Goal: Task Accomplishment & Management: Use online tool/utility

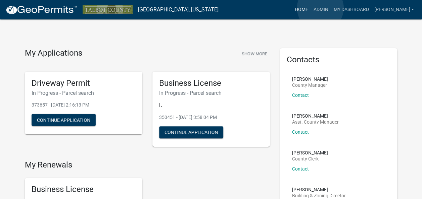
click at [310, 8] on link "Home" at bounding box center [300, 9] width 19 height 13
click at [330, 9] on link "Admin" at bounding box center [320, 9] width 20 height 13
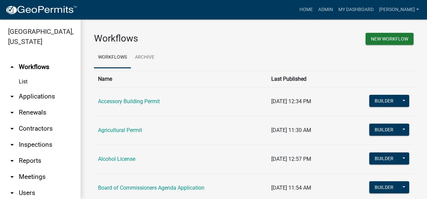
click at [12, 161] on icon "arrow_drop_down" at bounding box center [12, 161] width 8 height 8
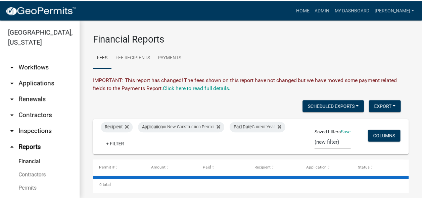
scroll to position [67, 0]
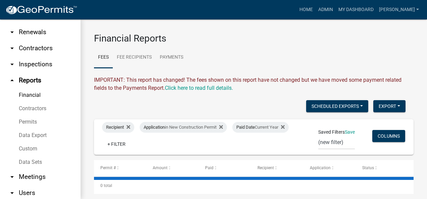
click at [33, 149] on link "Custom" at bounding box center [40, 148] width 81 height 13
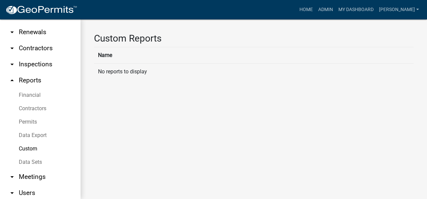
click at [42, 135] on link "Data Export" at bounding box center [40, 135] width 81 height 13
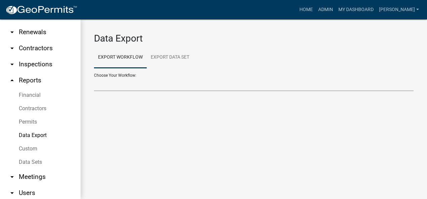
click at [113, 81] on select "Accessory Building Permit Agricultural Permit Alcohol License Board of Commissi…" at bounding box center [253, 84] width 319 height 14
select select "5: Object"
click at [94, 77] on select "Accessory Building Permit Agricultural Permit Alcohol License Board of Commissi…" at bounding box center [253, 84] width 319 height 14
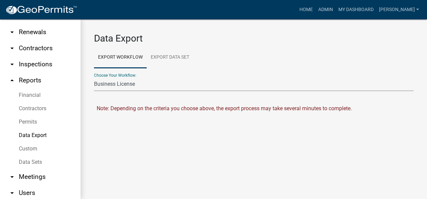
select select "0: null"
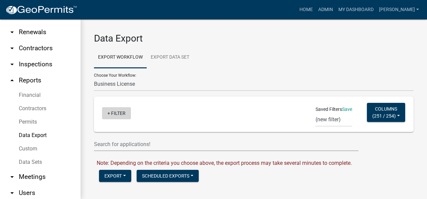
click at [107, 114] on link "+ Filter" at bounding box center [116, 113] width 29 height 12
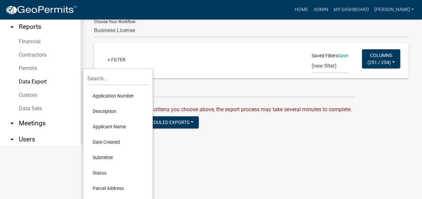
scroll to position [51, 0]
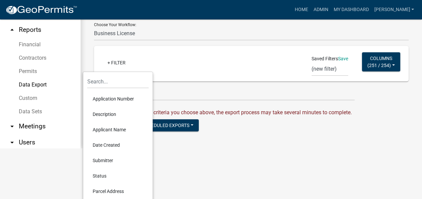
click at [111, 97] on li "Application Number" at bounding box center [117, 98] width 61 height 15
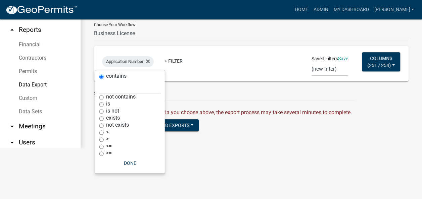
scroll to position [25, 0]
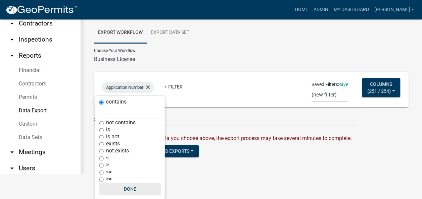
click at [126, 187] on button "Done" at bounding box center [129, 189] width 61 height 12
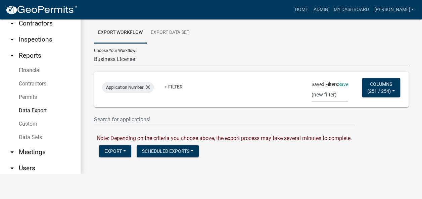
scroll to position [0, 0]
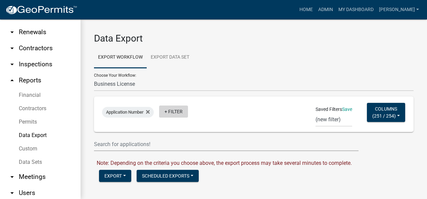
click at [167, 110] on link "+ Filter" at bounding box center [173, 112] width 29 height 12
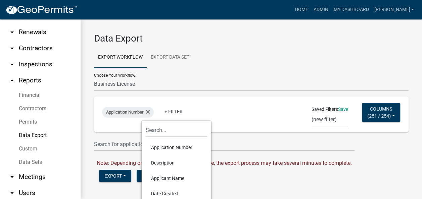
click at [177, 179] on li "Applicant Name" at bounding box center [176, 178] width 61 height 15
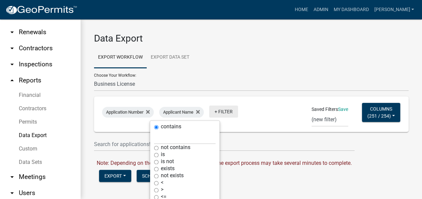
click at [217, 111] on link "+ Filter" at bounding box center [223, 112] width 29 height 12
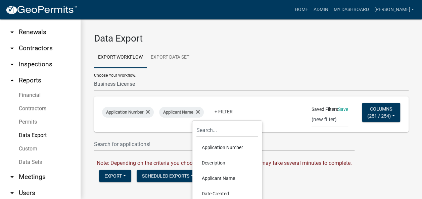
scroll to position [67, 0]
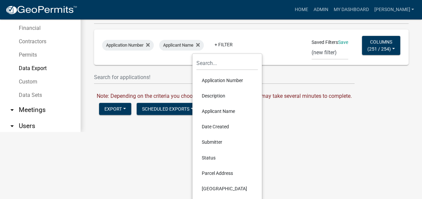
click at [218, 125] on li "Date Created" at bounding box center [226, 126] width 61 height 15
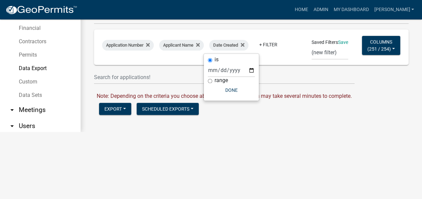
scroll to position [0, 0]
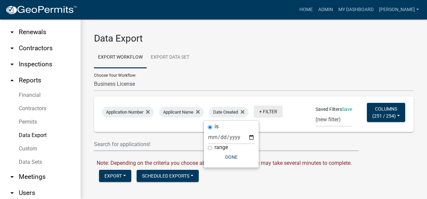
click at [264, 112] on link "+ Filter" at bounding box center [268, 112] width 29 height 12
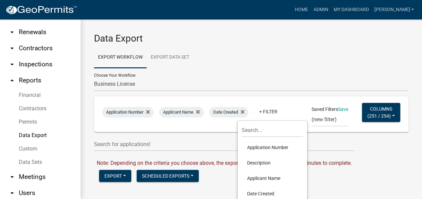
scroll to position [116, 0]
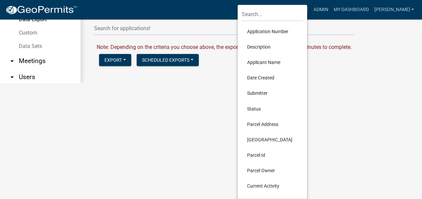
click at [265, 123] on li "Parcel Address" at bounding box center [272, 123] width 61 height 15
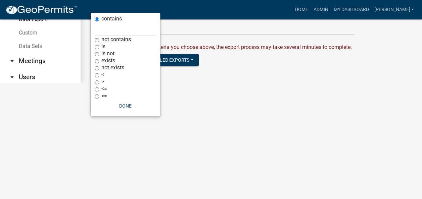
scroll to position [33, 0]
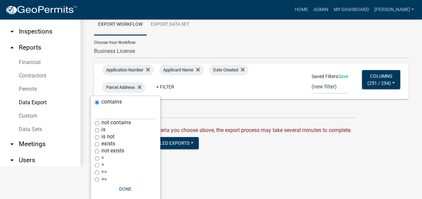
click at [225, 85] on div "Application Number Applicant Name Date Created Parcel Address + Filter" at bounding box center [200, 82] width 206 height 34
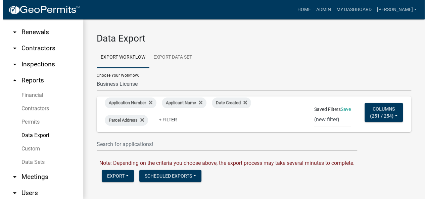
scroll to position [0, 0]
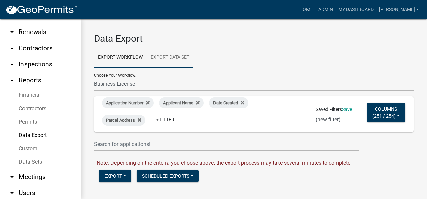
click at [170, 57] on link "Export Data Set" at bounding box center [170, 57] width 47 height 21
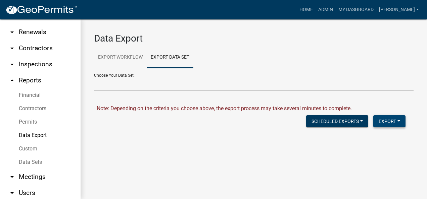
click at [392, 119] on button "Export" at bounding box center [389, 121] width 32 height 12
click at [365, 154] on button "CSV Format (.csv)" at bounding box center [374, 155] width 63 height 16
click at [146, 138] on link "Download Business License.csv" at bounding box center [135, 135] width 76 height 6
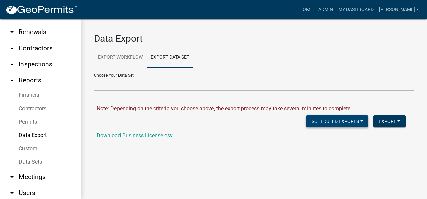
click at [360, 124] on button "Scheduled Exports" at bounding box center [337, 121] width 62 height 12
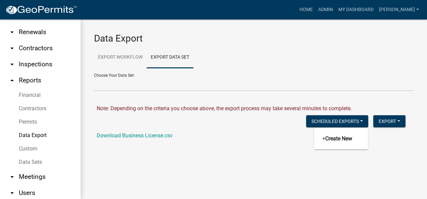
click at [250, 136] on div "Download Business License.csv" at bounding box center [258, 136] width 322 height 8
click at [31, 97] on link "Financial" at bounding box center [40, 95] width 81 height 13
